Goal: Task Accomplishment & Management: Manage account settings

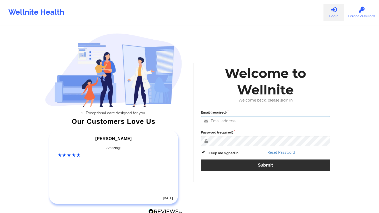
type input "[EMAIL_ADDRESS][DOMAIN_NAME]"
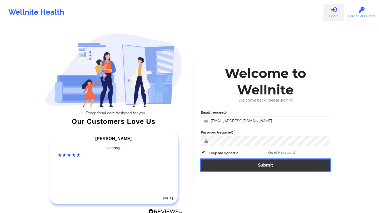
click at [243, 166] on button "Submit" at bounding box center [265, 165] width 129 height 11
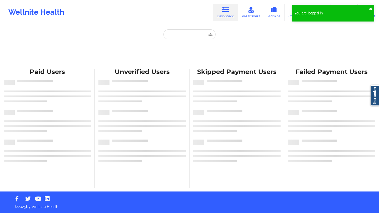
click at [370, 8] on button "✖︎" at bounding box center [370, 9] width 3 height 4
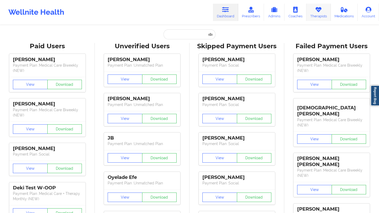
click at [314, 14] on link "Therapists" at bounding box center [318, 12] width 24 height 17
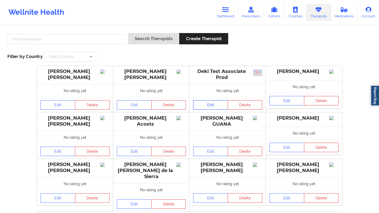
click at [214, 102] on link "Edit" at bounding box center [210, 104] width 35 height 9
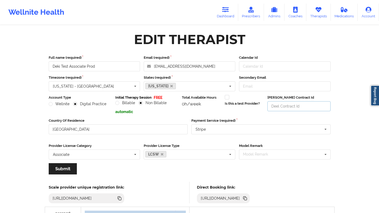
click at [281, 109] on input "[PERSON_NAME] Contract Id" at bounding box center [298, 106] width 63 height 10
type input "bi890"
click at [54, 170] on button "Submit" at bounding box center [63, 169] width 28 height 11
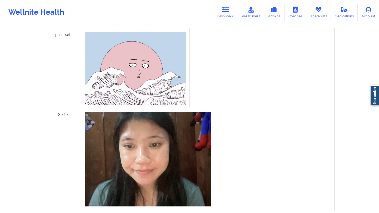
scroll to position [208, 0]
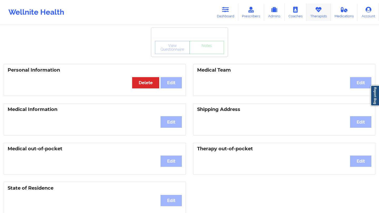
click at [315, 14] on link "Therapists" at bounding box center [318, 12] width 24 height 17
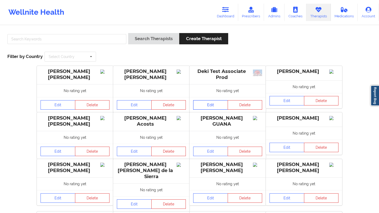
click at [204, 105] on link "Edit" at bounding box center [210, 104] width 35 height 9
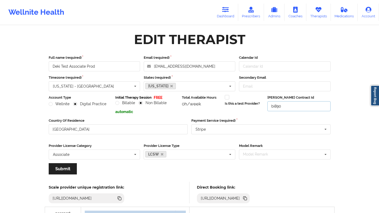
click at [292, 104] on input "bi890" at bounding box center [298, 106] width 63 height 10
click at [289, 108] on input "bi890" at bounding box center [298, 106] width 63 height 10
type input "bi8902"
click at [75, 170] on button "Submit" at bounding box center [63, 169] width 28 height 11
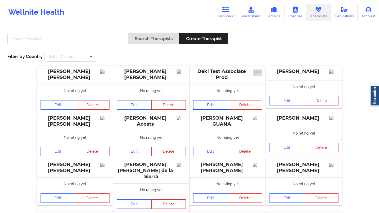
click at [213, 102] on link "Edit" at bounding box center [210, 104] width 35 height 9
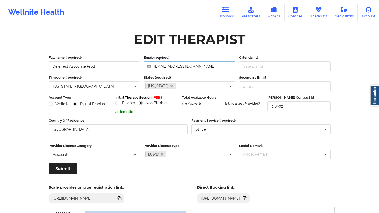
drag, startPoint x: 208, startPoint y: 66, endPoint x: 151, endPoint y: 62, distance: 57.2
click at [151, 62] on input "[EMAIL_ADDRESS][DOMAIN_NAME]" at bounding box center [189, 67] width 91 height 10
